Goal: Task Accomplishment & Management: Use online tool/utility

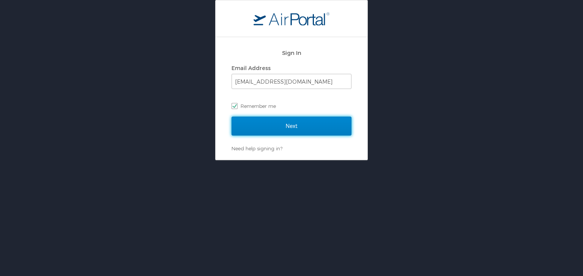
click at [295, 126] on input "Next" at bounding box center [291, 126] width 120 height 19
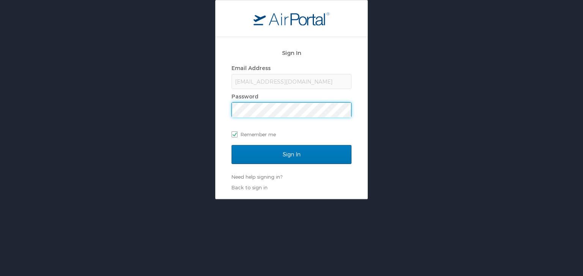
click at [231, 145] on input "Sign In" at bounding box center [291, 154] width 120 height 19
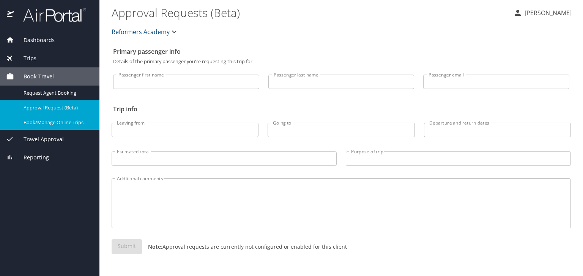
click at [34, 126] on div "Book/Manage Online Trips" at bounding box center [49, 122] width 87 height 9
